Goal: Transaction & Acquisition: Purchase product/service

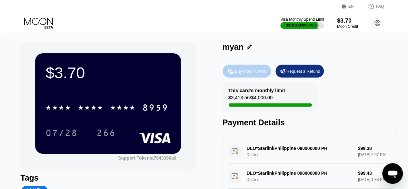
click at [234, 76] on div "Buy Moon Credit" at bounding box center [247, 71] width 48 height 13
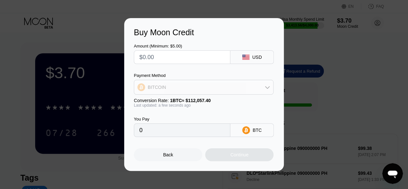
click at [231, 89] on div "BITCOIN" at bounding box center [203, 87] width 139 height 13
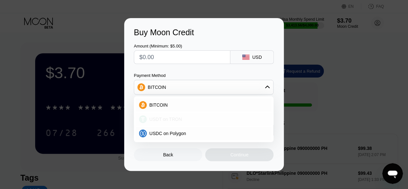
click at [218, 114] on div "USDT on TRON" at bounding box center [204, 119] width 136 height 13
type input "0.00"
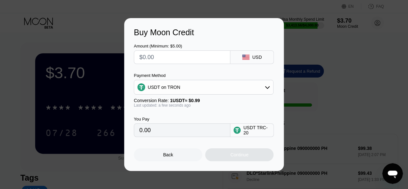
click at [186, 55] on input "text" at bounding box center [182, 57] width 86 height 13
type input "$1"
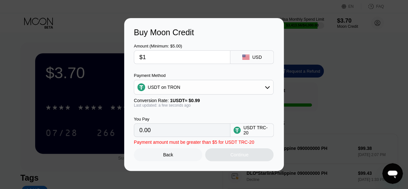
type input "1.01"
type input "$10"
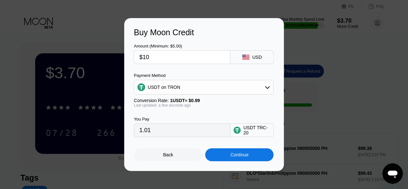
type input "10.10"
type input "$100"
type input "101.01"
type input "$100"
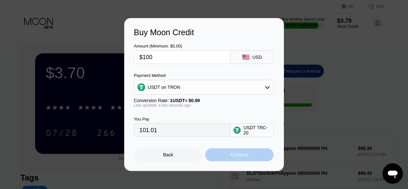
click at [240, 156] on div "Continue" at bounding box center [239, 154] width 18 height 5
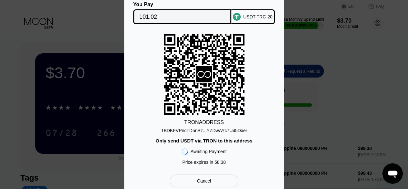
click at [279, 131] on div "You Pay 101.02 USDT TRC-20 TRON ADDRESS TBDKFVPncTD5nBz...YZDwAYc7U45Dxer Only …" at bounding box center [204, 94] width 160 height 205
